Goal: Task Accomplishment & Management: Complete application form

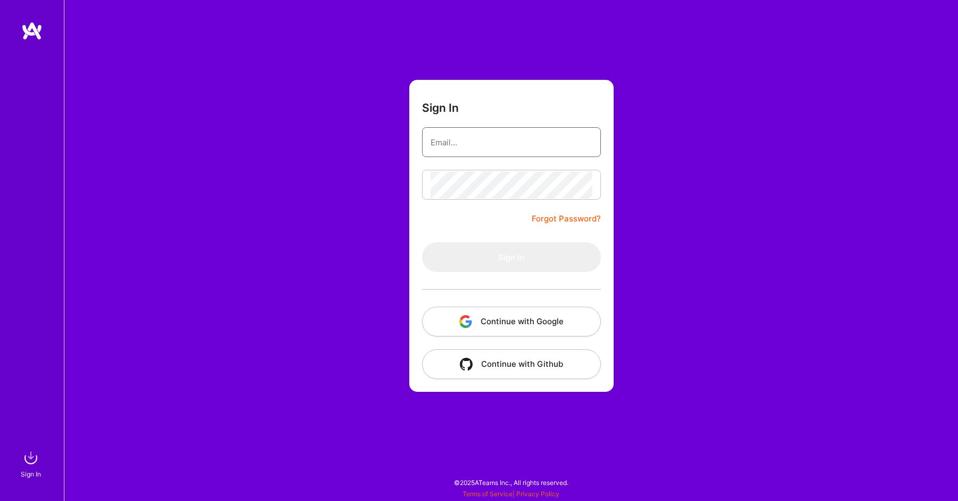
type input "[EMAIL_ADDRESS][DOMAIN_NAME]"
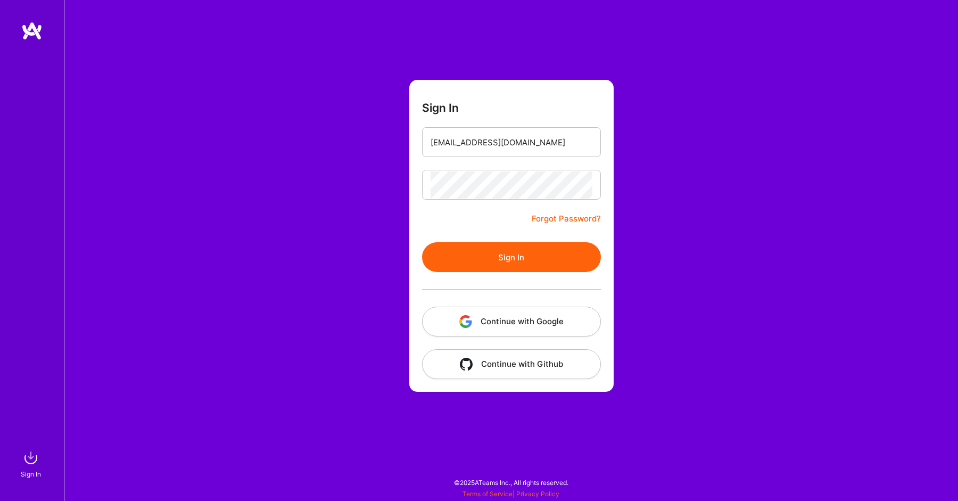
click at [557, 252] on button "Sign In" at bounding box center [511, 257] width 179 height 30
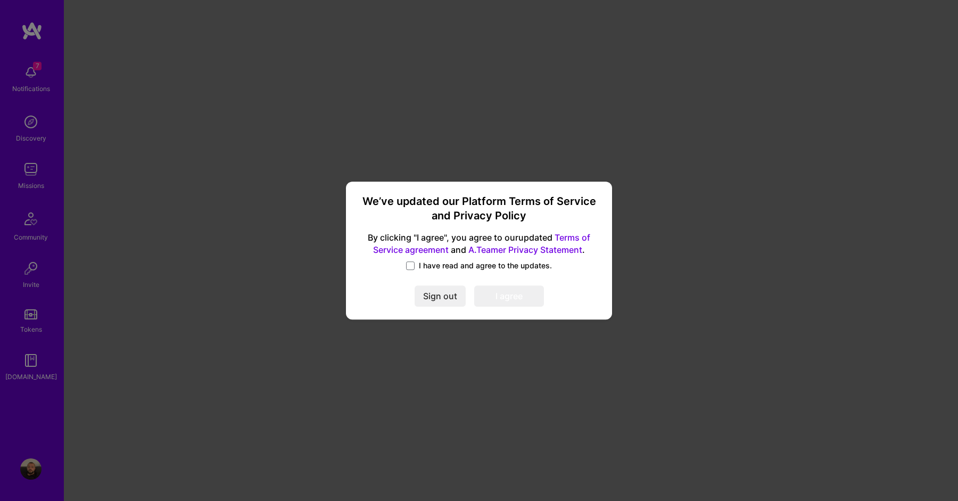
click at [425, 270] on span "I have read and agree to the updates." at bounding box center [485, 265] width 133 height 11
click at [0, 0] on input "I have read and agree to the updates." at bounding box center [0, 0] width 0 height 0
click at [516, 293] on button "I agree" at bounding box center [509, 296] width 70 height 21
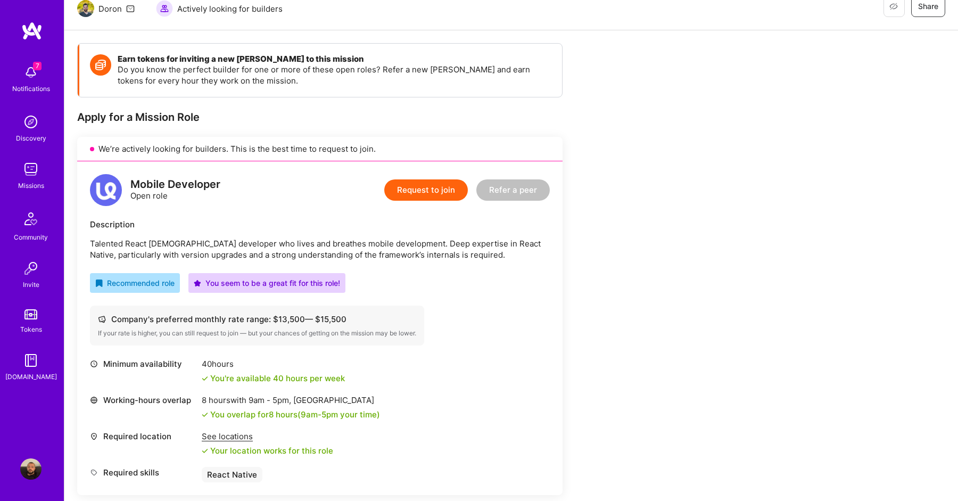
scroll to position [136, 0]
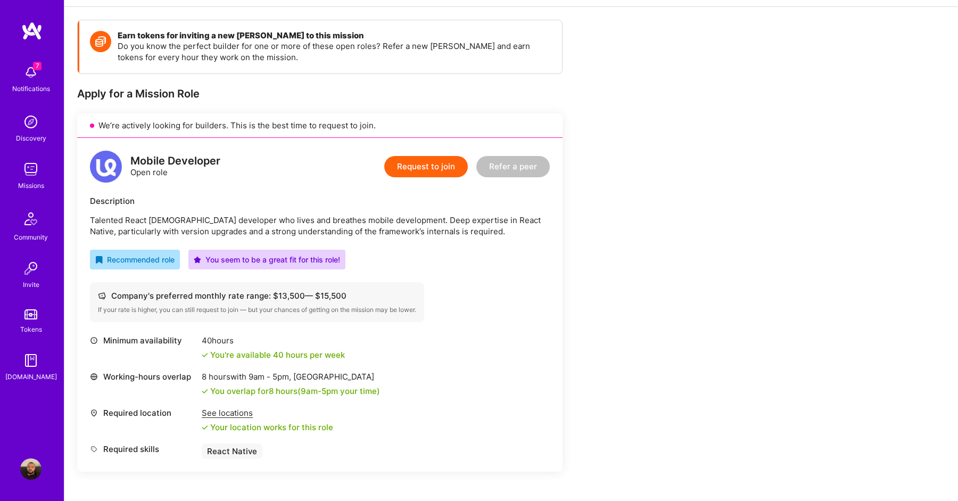
click at [412, 168] on button "Request to join" at bounding box center [426, 166] width 84 height 21
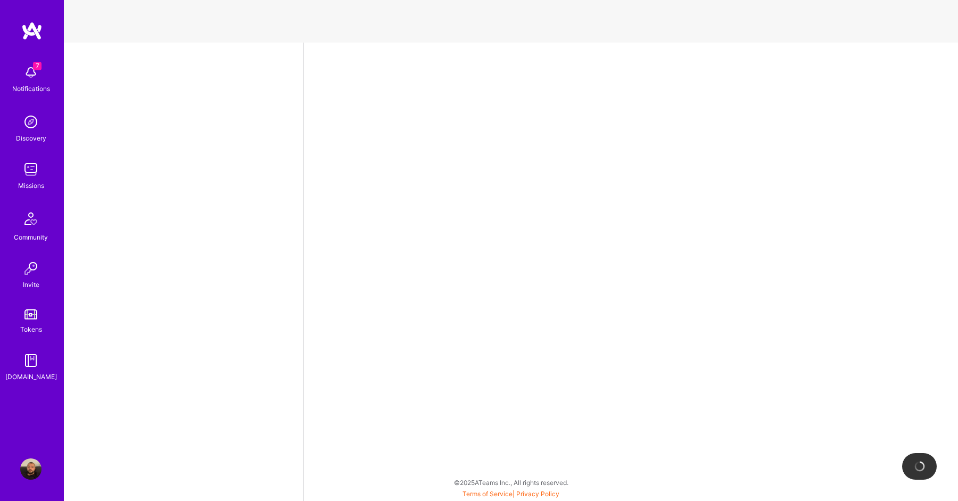
select select "IL"
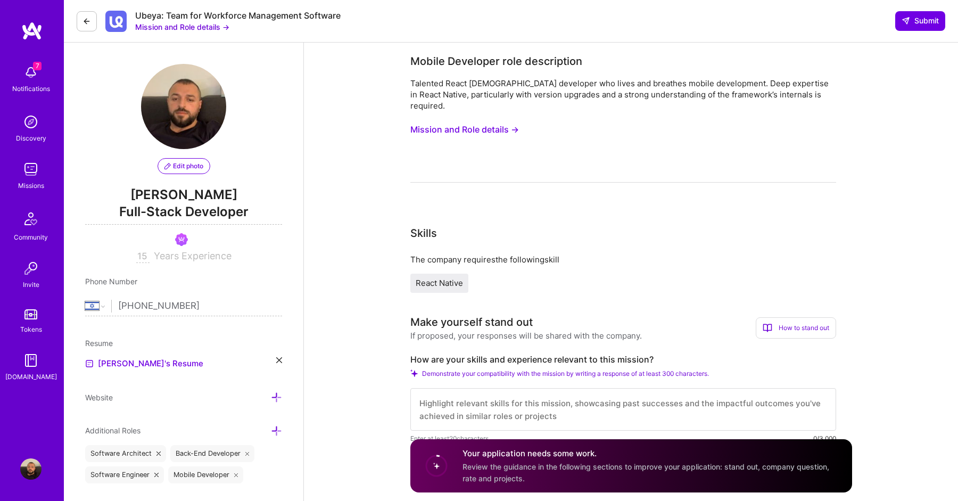
click at [501, 147] on div "Talented React [DEMOGRAPHIC_DATA] developer who lives and breathes mobile devel…" at bounding box center [623, 130] width 426 height 105
click at [465, 127] on button "Mission and Role details →" at bounding box center [464, 130] width 109 height 20
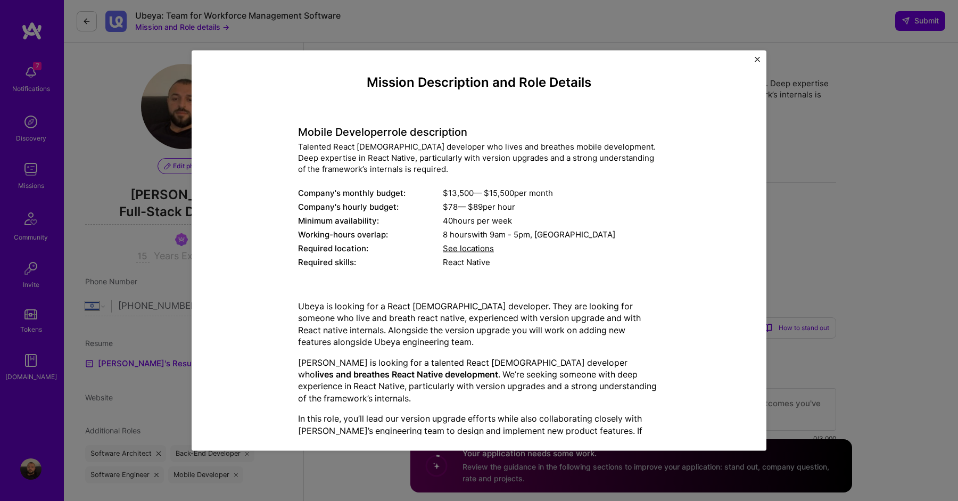
click at [820, 187] on div "Mission Description and Role Details Mobile Developer role description Talented…" at bounding box center [479, 250] width 958 height 501
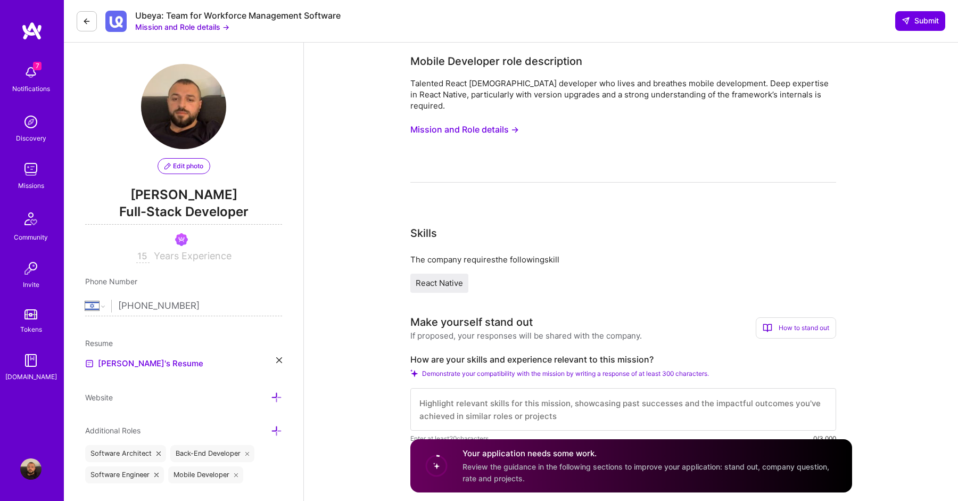
click at [513, 122] on button "Mission and Role details →" at bounding box center [464, 130] width 109 height 20
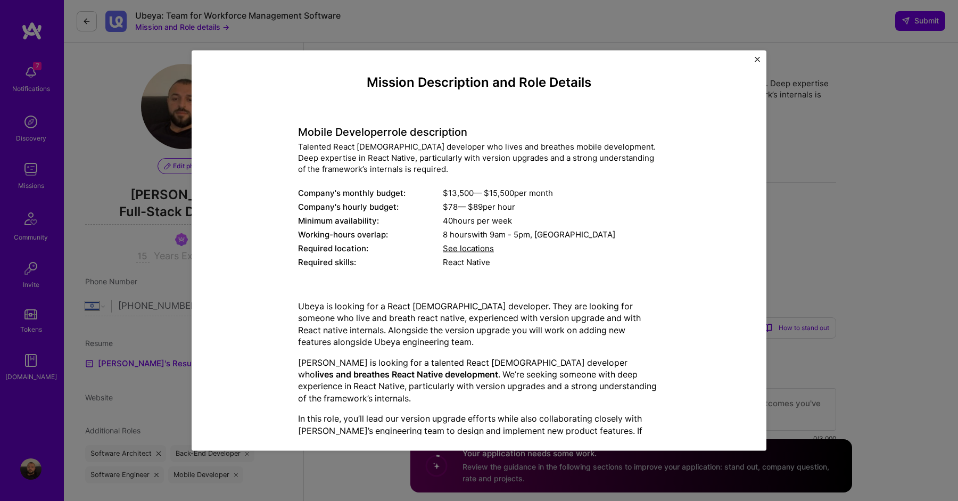
click at [878, 220] on div "Mission Description and Role Details Mobile Developer role description Talented…" at bounding box center [479, 250] width 958 height 501
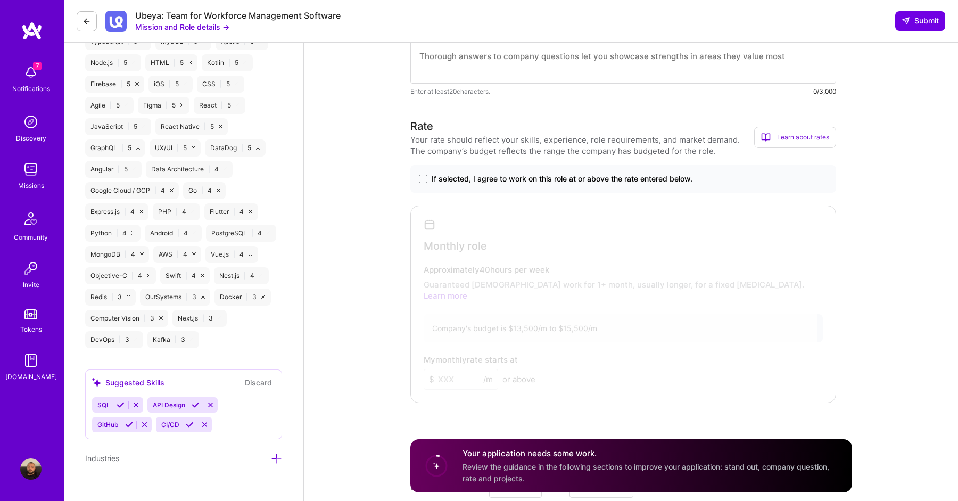
scroll to position [508, 0]
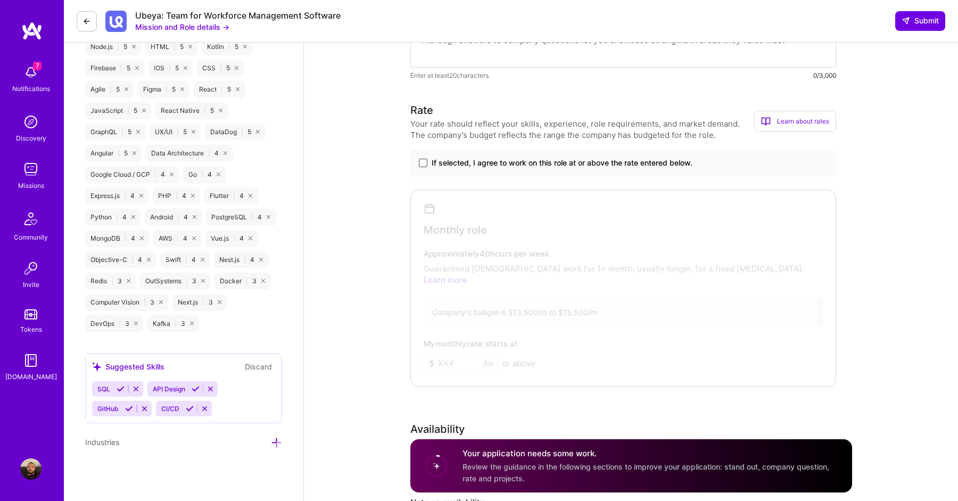
click at [426, 159] on span at bounding box center [423, 163] width 9 height 9
click at [0, 0] on input "If selected, I agree to work on this role at or above the rate entered below." at bounding box center [0, 0] width 0 height 0
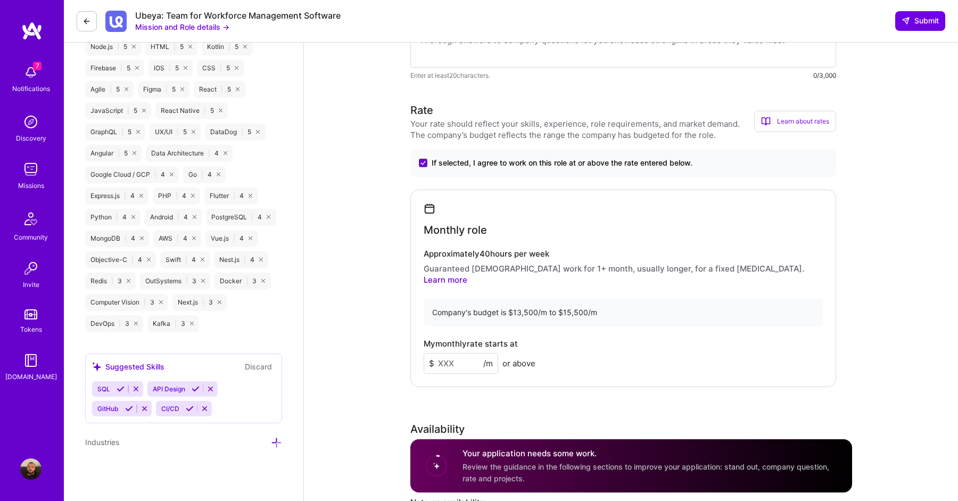
click at [423, 161] on icon at bounding box center [422, 163] width 5 height 4
click at [0, 0] on input "If selected, I agree to work on this role at or above the rate entered below." at bounding box center [0, 0] width 0 height 0
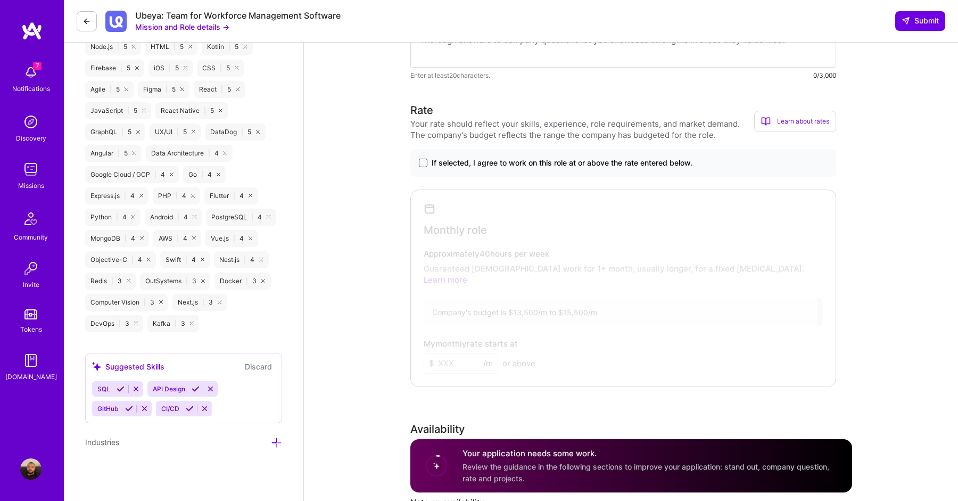
click at [423, 159] on span at bounding box center [423, 163] width 9 height 9
click at [0, 0] on input "If selected, I agree to work on this role at or above the rate entered below." at bounding box center [0, 0] width 0 height 0
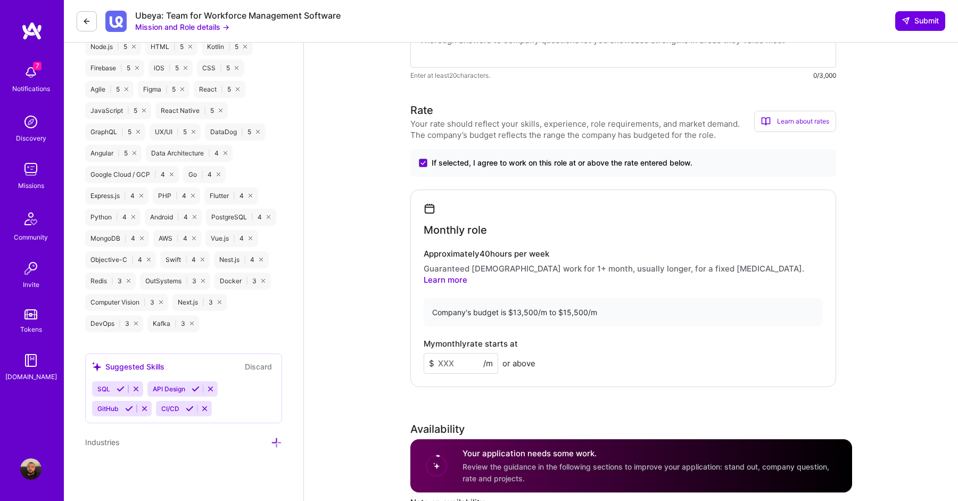
click at [465, 353] on input at bounding box center [461, 363] width 75 height 21
type input "14000"
click at [570, 366] on div "Rate Your rate should reflect your skills, experience, role requirements, and m…" at bounding box center [631, 336] width 442 height 469
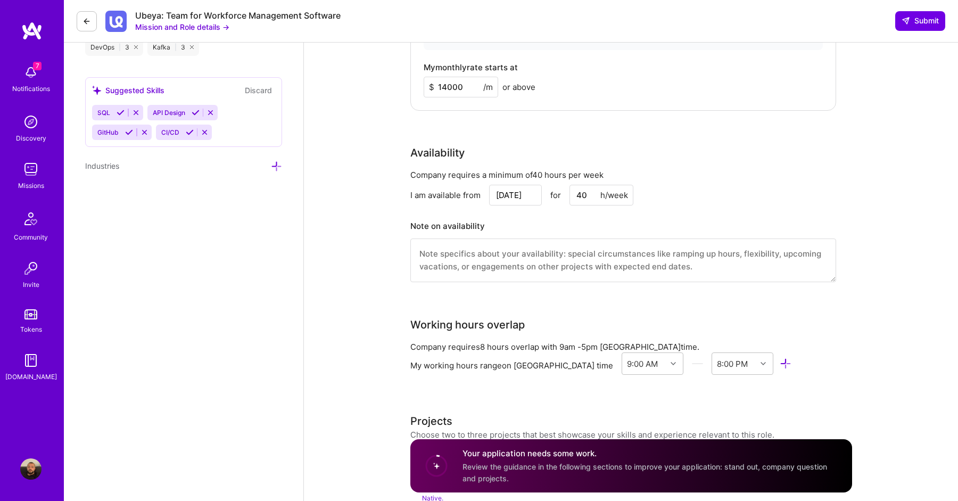
scroll to position [786, 0]
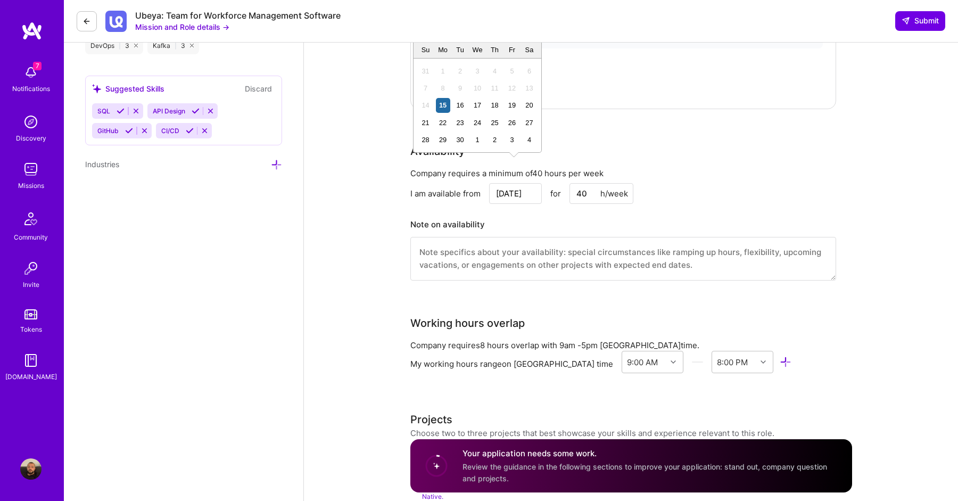
click at [507, 183] on input "[DATE]" at bounding box center [515, 193] width 53 height 21
click at [430, 125] on div "21" at bounding box center [425, 122] width 14 height 14
type input "[DATE]"
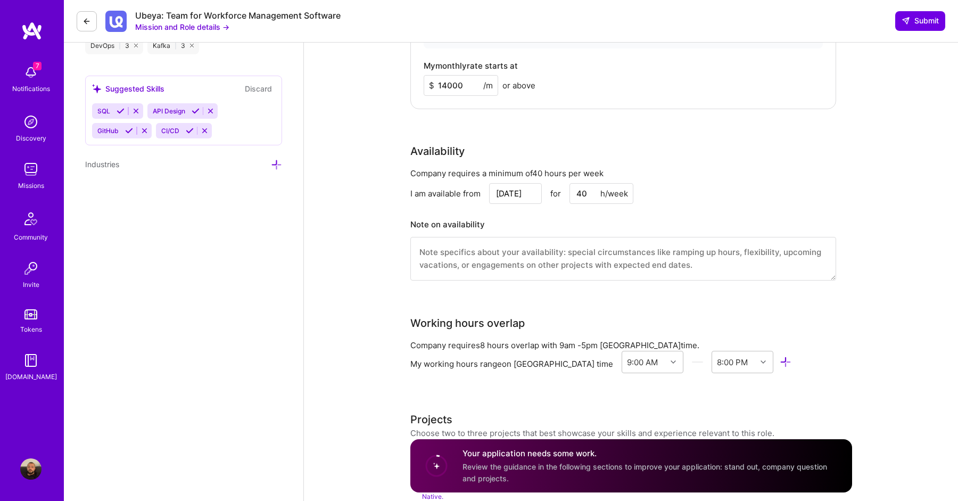
click at [536, 217] on h3 "Note on availability" at bounding box center [623, 225] width 426 height 16
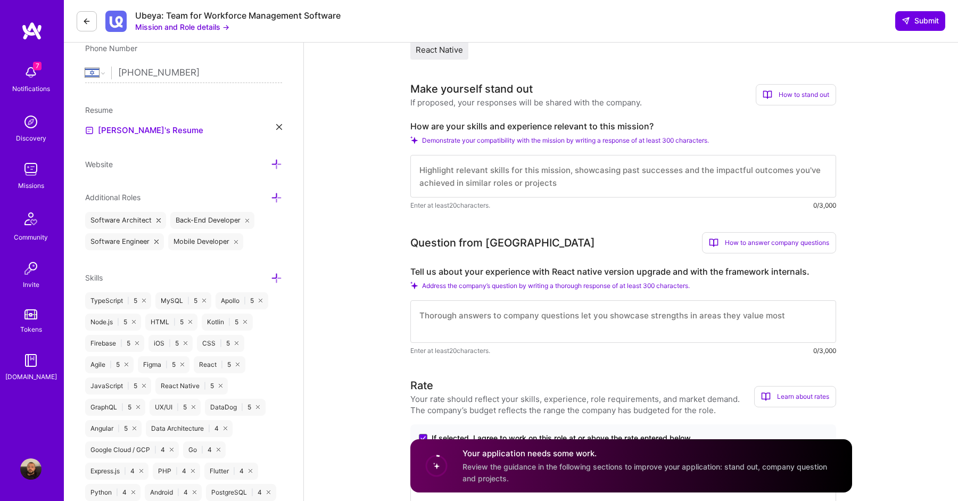
scroll to position [232, 0]
